Goal: Task Accomplishment & Management: Complete application form

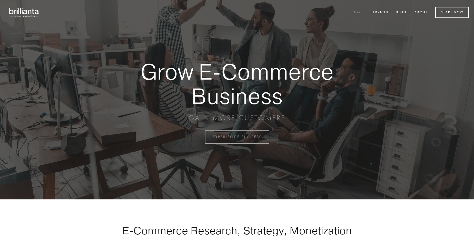
scroll to position [1343, 0]
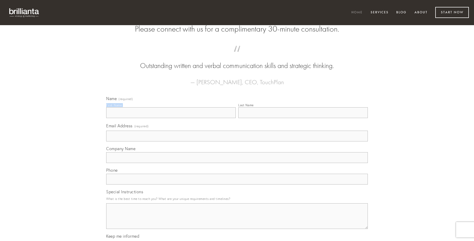
type input "[PERSON_NAME]"
click at [303, 118] on input "Last Name" at bounding box center [302, 112] width 129 height 11
type input "[PERSON_NAME]"
click at [237, 141] on input "Email Address (required)" at bounding box center [236, 135] width 261 height 11
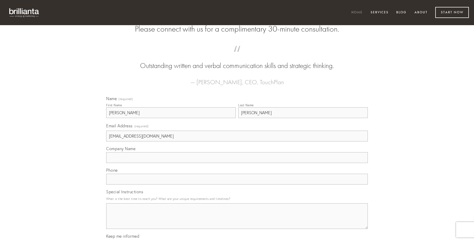
type input "[EMAIL_ADDRESS][DOMAIN_NAME]"
click at [237, 163] on input "Company Name" at bounding box center [236, 157] width 261 height 11
type input "appositus"
click at [237, 184] on input "text" at bounding box center [236, 178] width 261 height 11
click at [237, 220] on textarea "Special Instructions" at bounding box center [236, 216] width 261 height 26
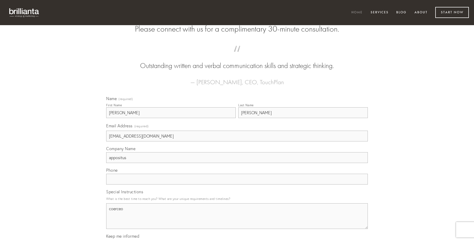
type textarea "coerceo"
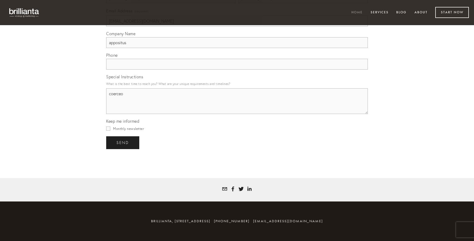
click at [123, 142] on span "send" at bounding box center [122, 142] width 13 height 5
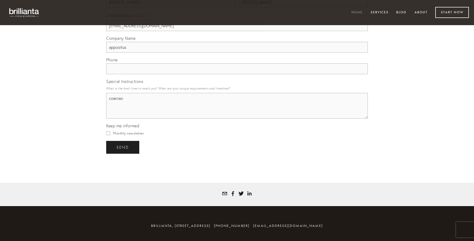
scroll to position [1328, 0]
